Goal: Transaction & Acquisition: Purchase product/service

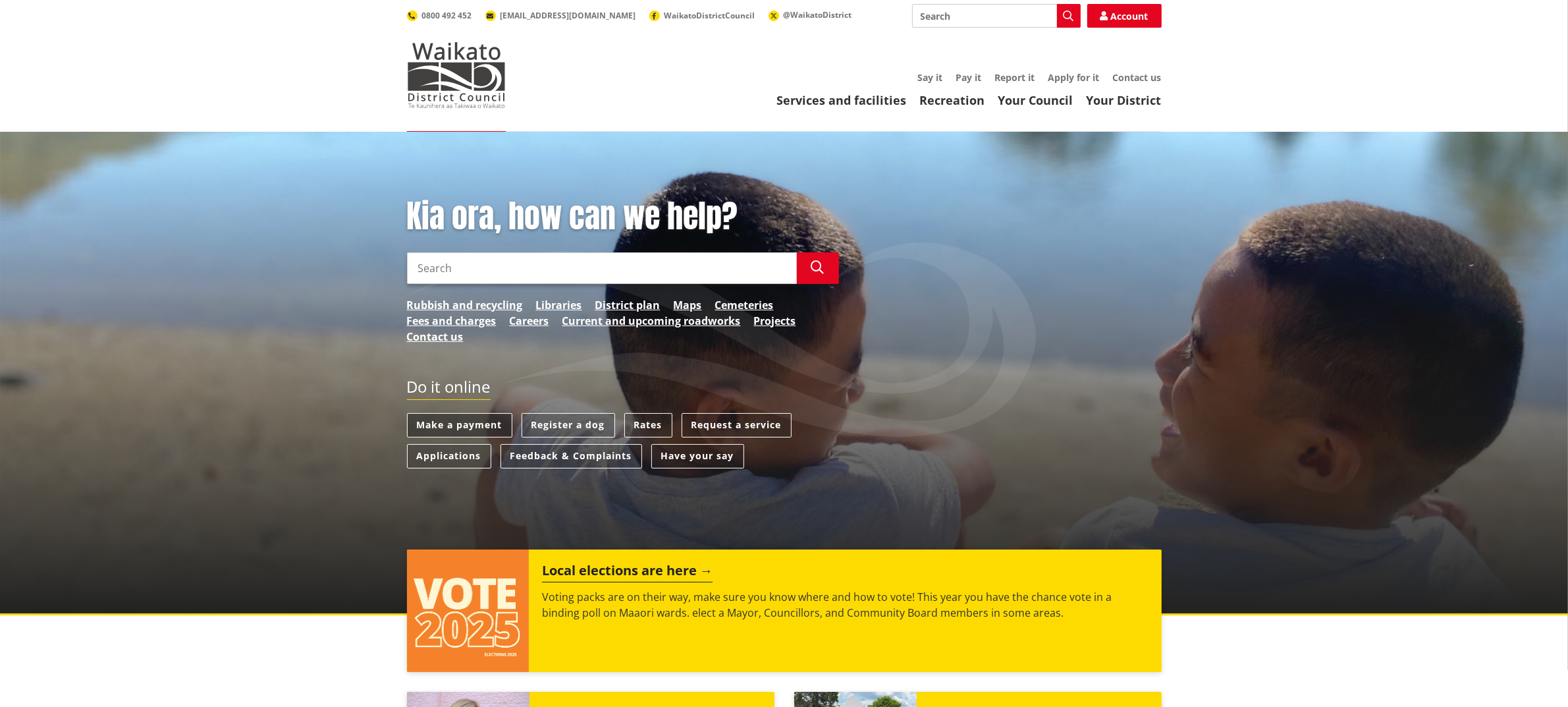
click at [480, 419] on link "Make a payment" at bounding box center [459, 425] width 105 height 25
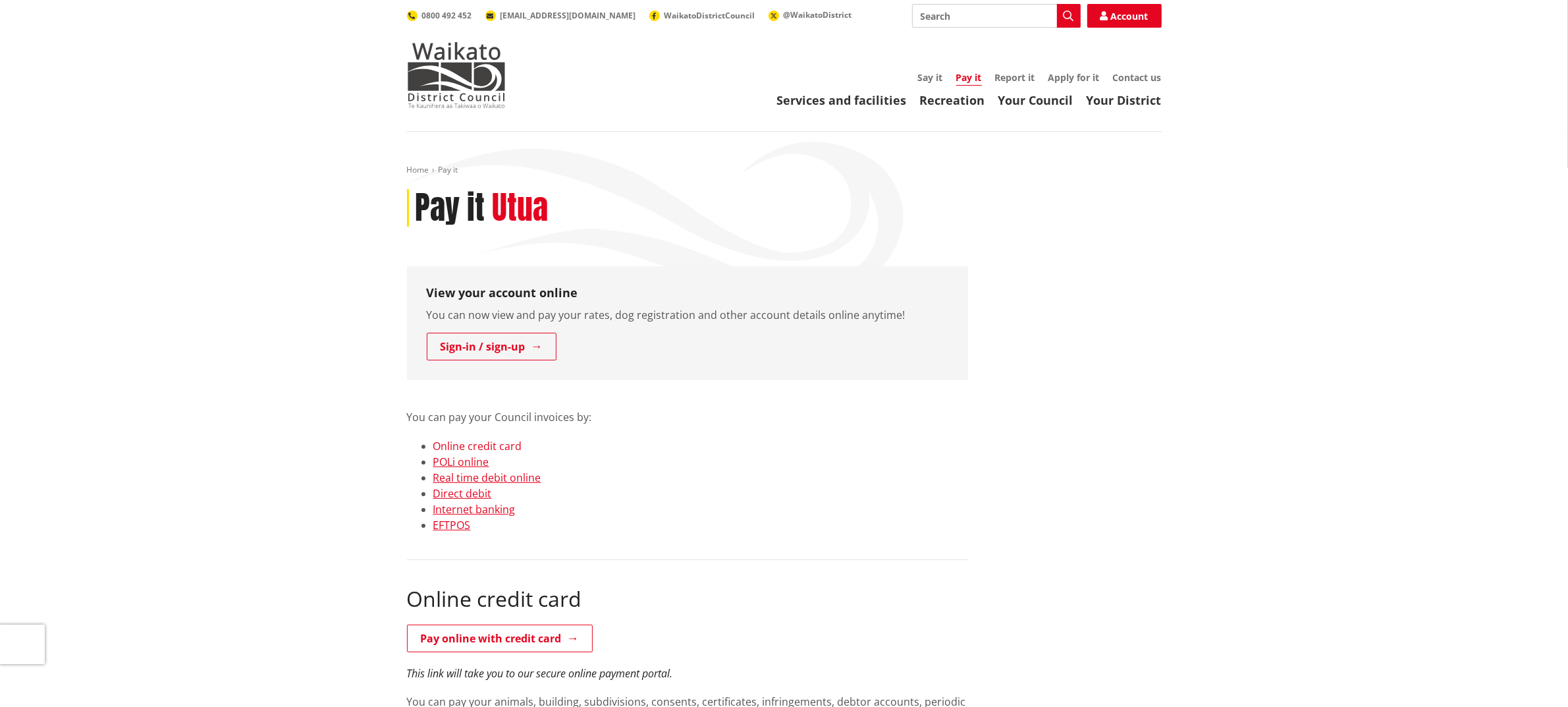
click at [488, 445] on link "Online credit card" at bounding box center [478, 446] width 89 height 15
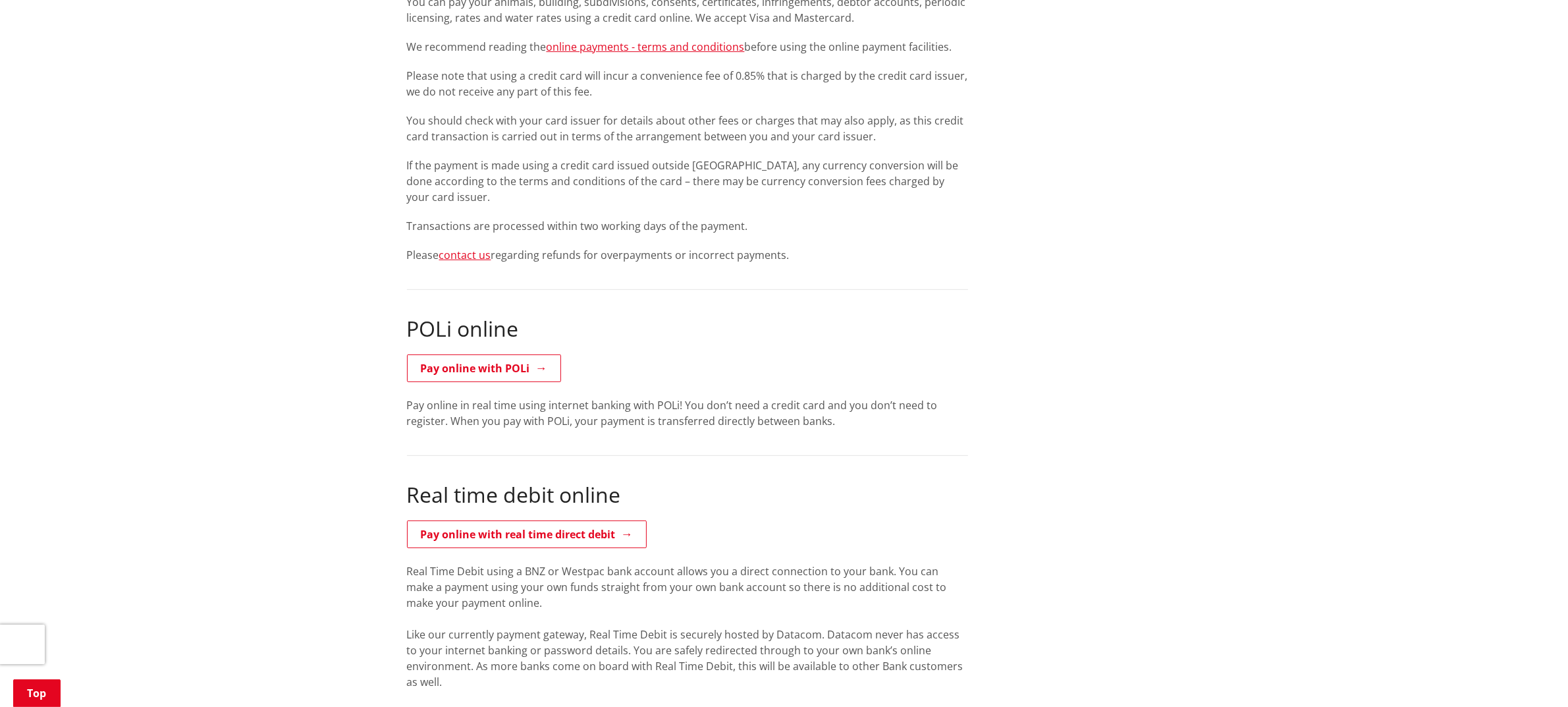
scroll to position [751, 0]
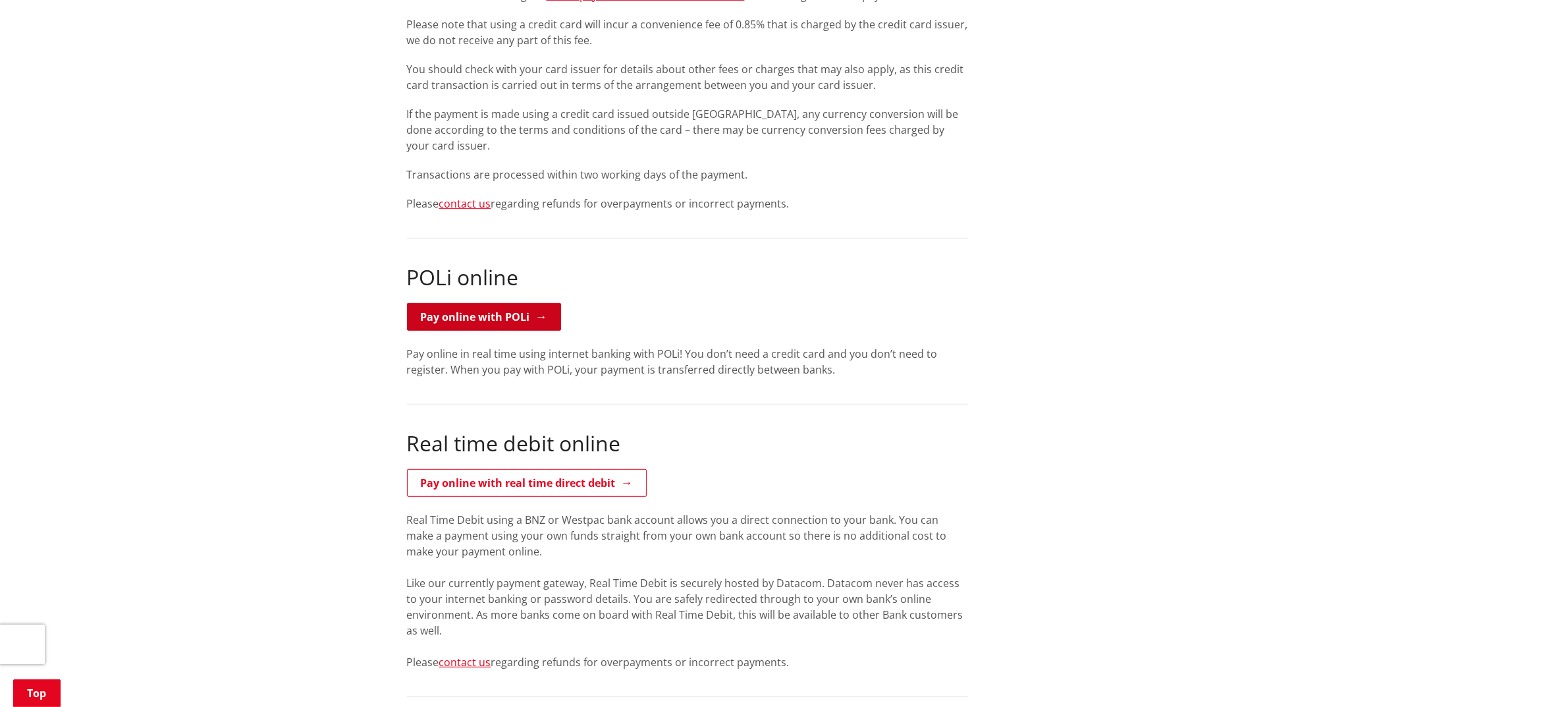
click at [511, 321] on link "Pay online with POLi" at bounding box center [483, 317] width 154 height 28
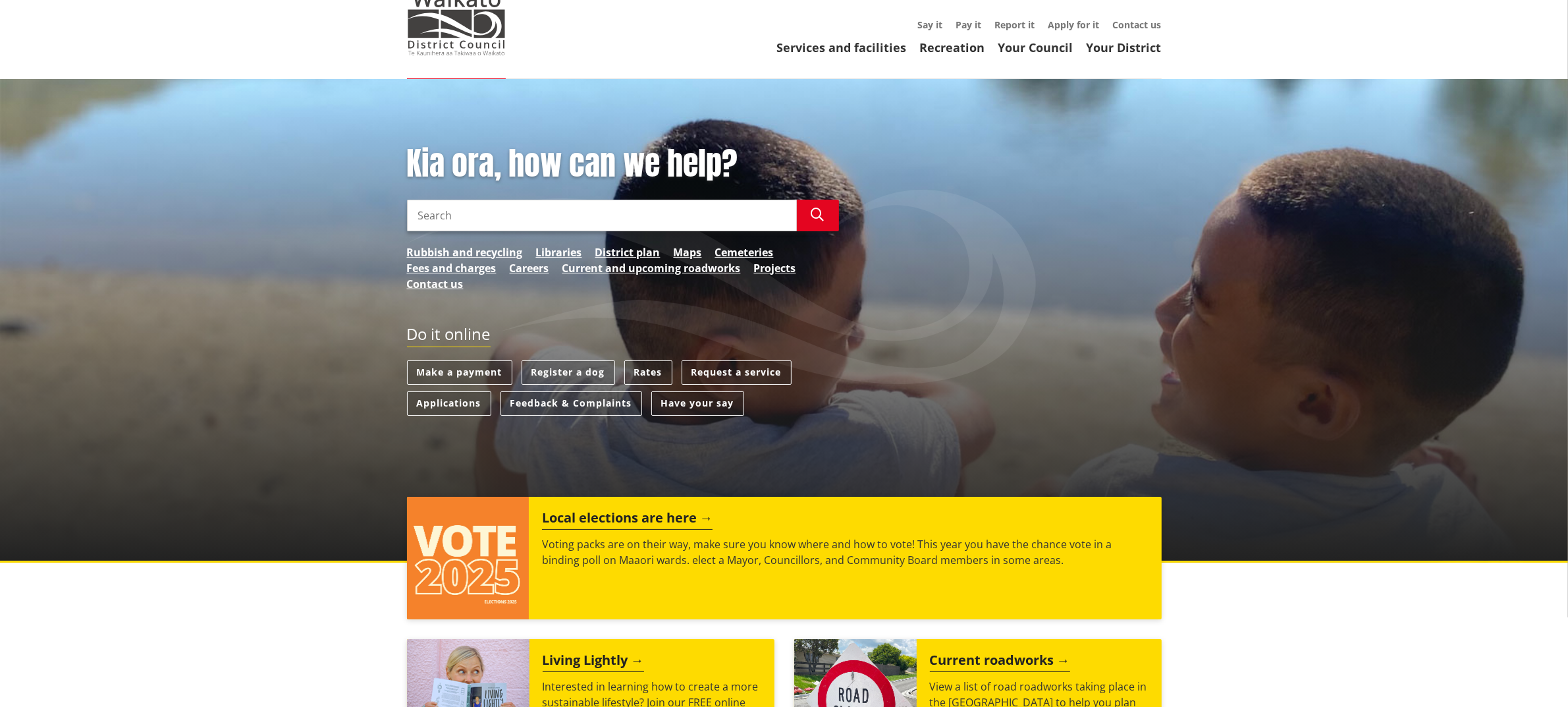
scroll to position [82, 0]
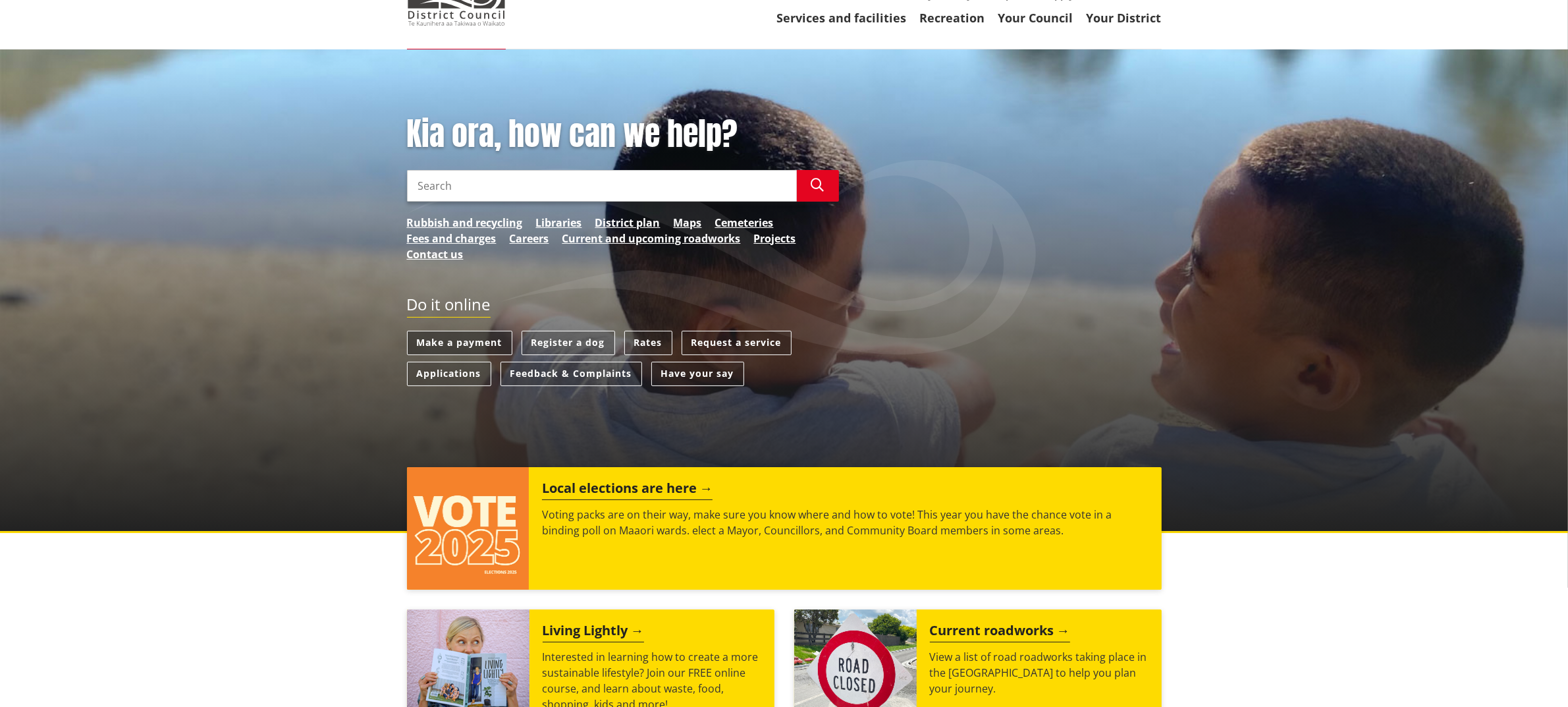
click at [484, 344] on link "Make a payment" at bounding box center [459, 343] width 105 height 25
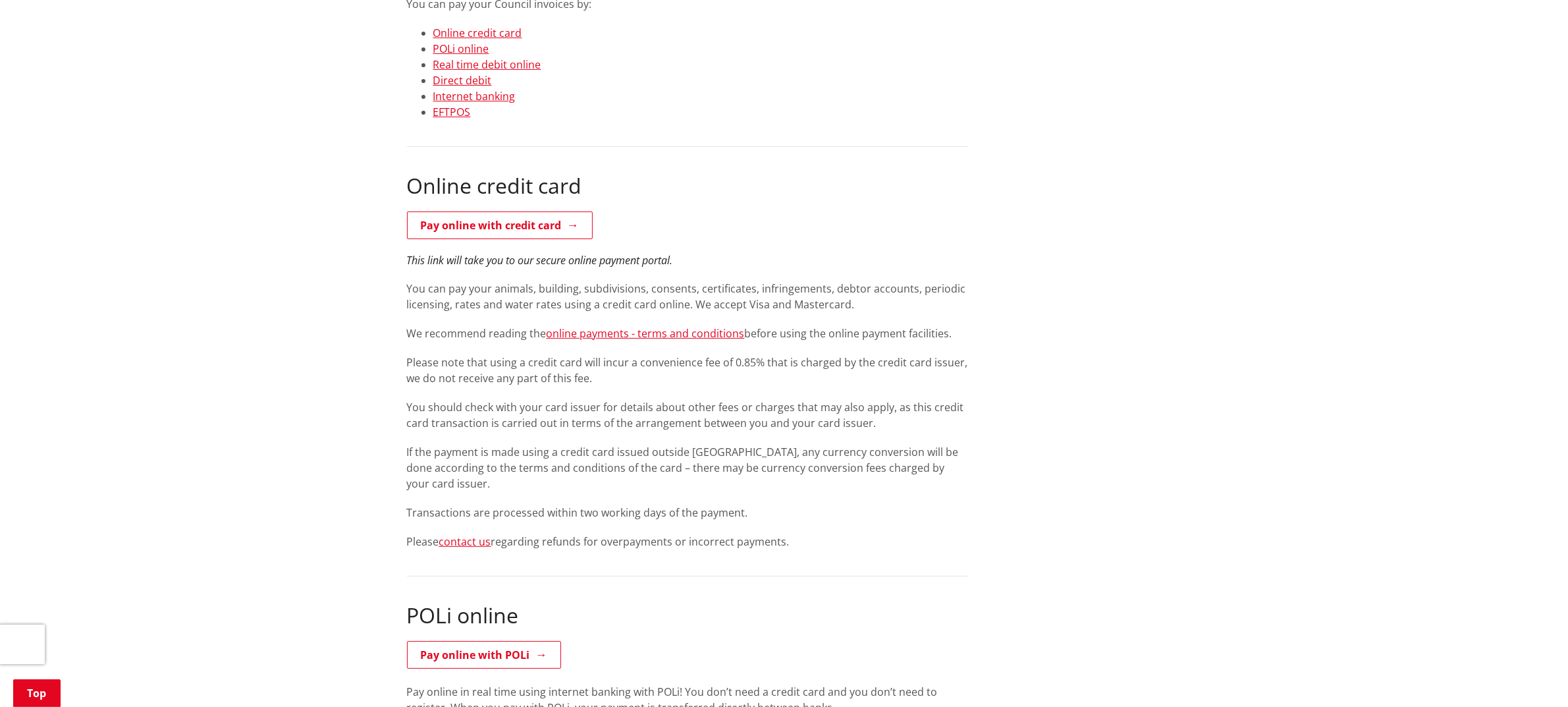
scroll to position [412, 0]
click at [512, 224] on link "Pay online with credit card" at bounding box center [499, 226] width 186 height 28
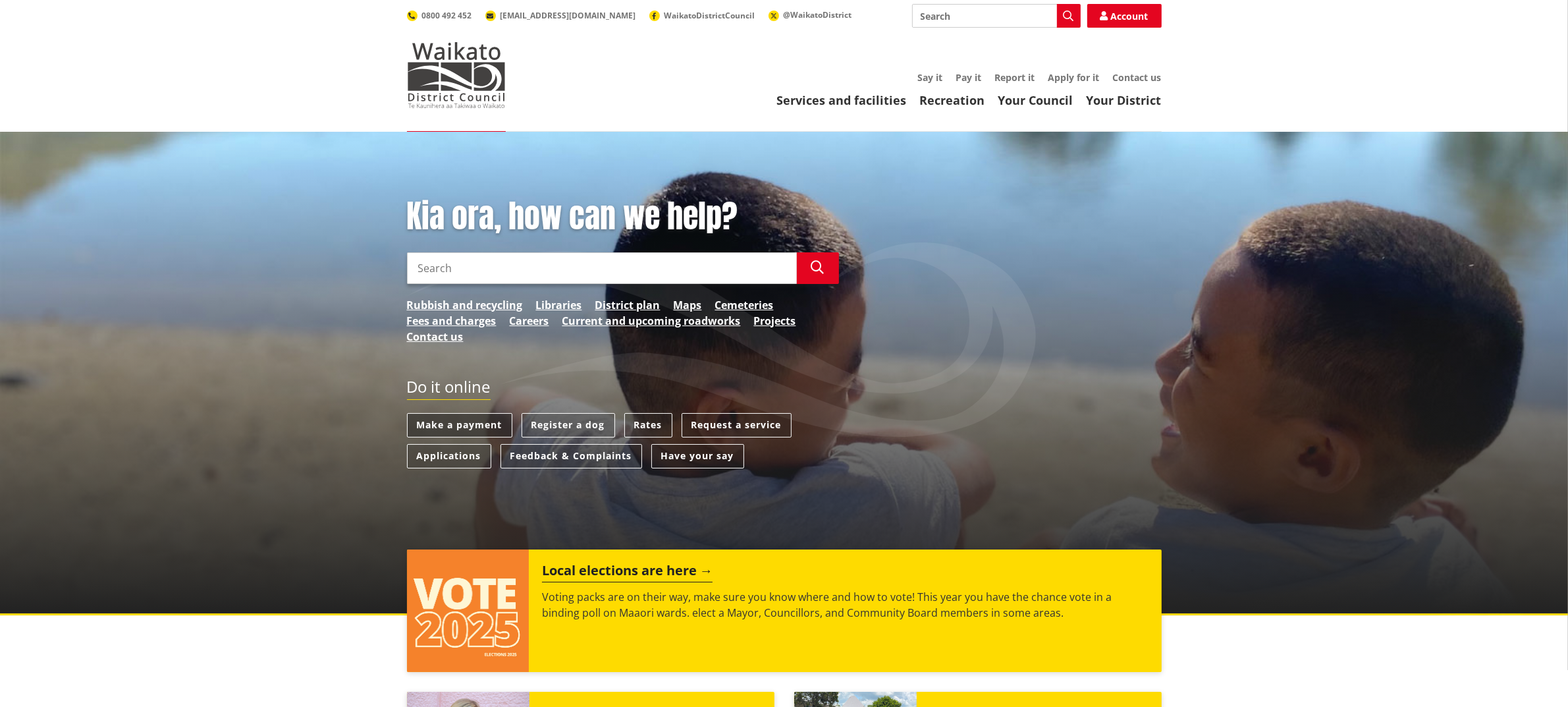
click at [451, 423] on link "Make a payment" at bounding box center [459, 425] width 105 height 25
